Goal: Task Accomplishment & Management: Manage account settings

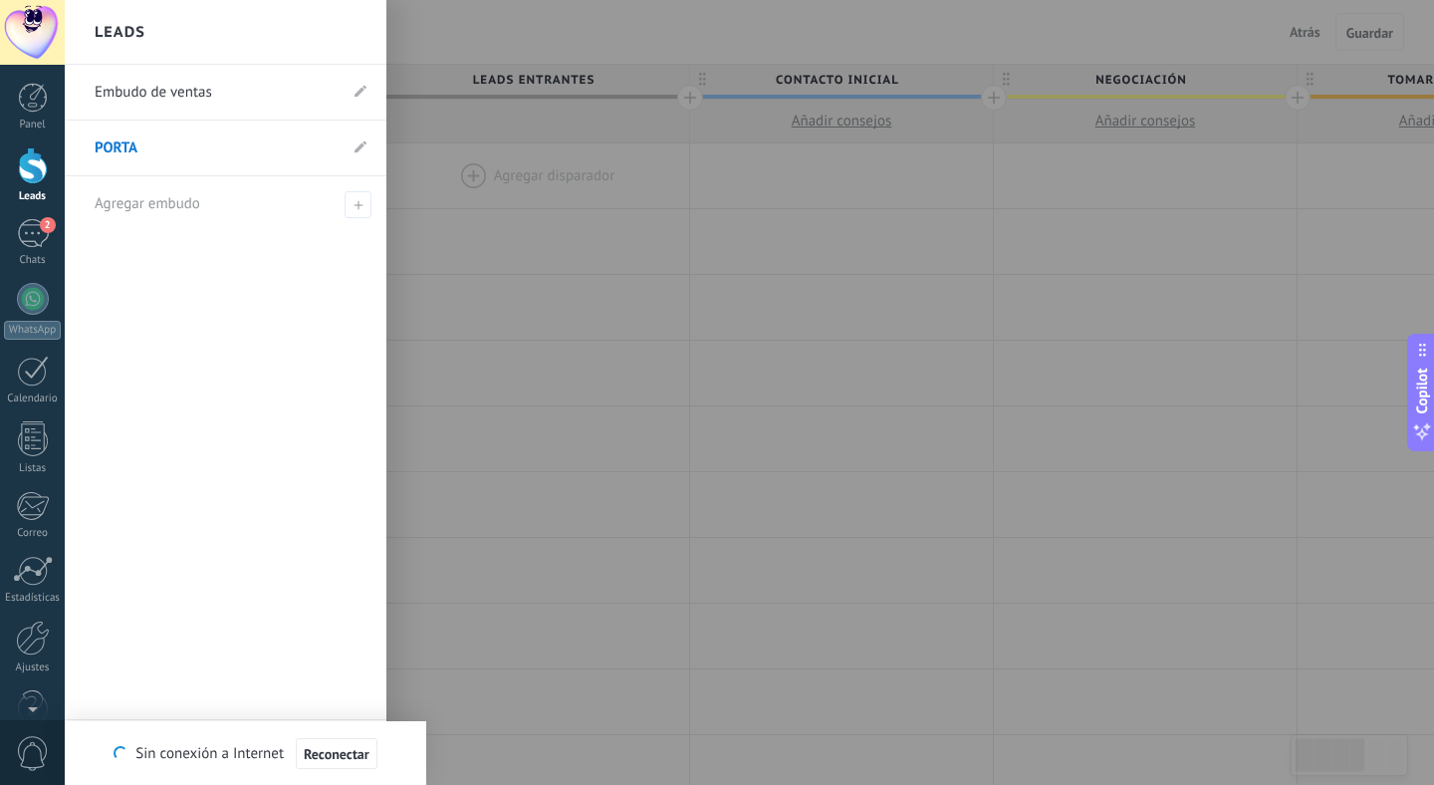
click at [33, 180] on div at bounding box center [33, 165] width 30 height 37
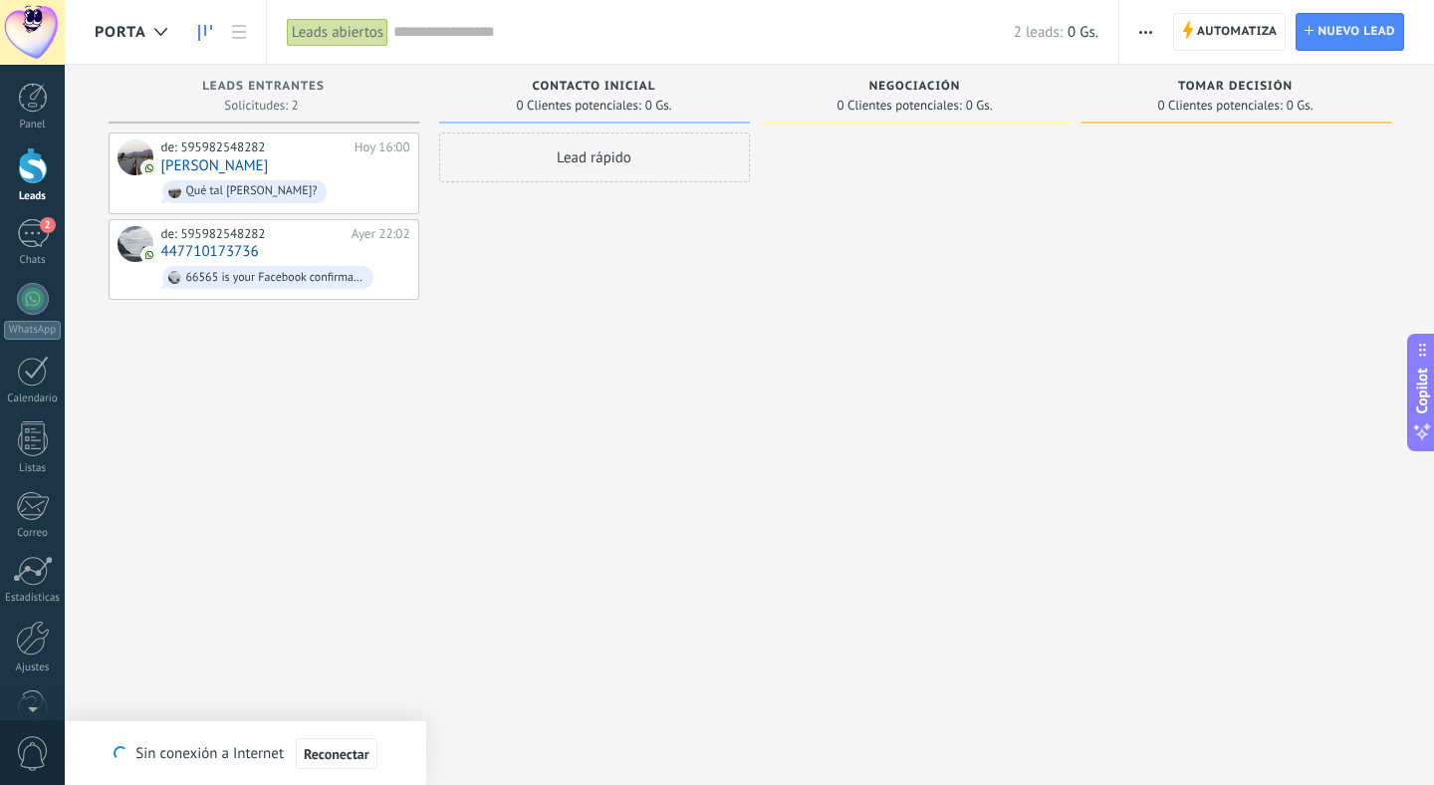
click at [506, 256] on div "Lead rápido" at bounding box center [594, 394] width 311 height 525
click at [498, 297] on div "Lead rápido" at bounding box center [594, 394] width 311 height 525
click at [337, 254] on icon at bounding box center [332, 259] width 18 height 18
click at [337, 256] on use at bounding box center [332, 259] width 15 height 18
click at [511, 354] on div "Lead rápido" at bounding box center [594, 394] width 311 height 525
